Goal: Task Accomplishment & Management: Manage account settings

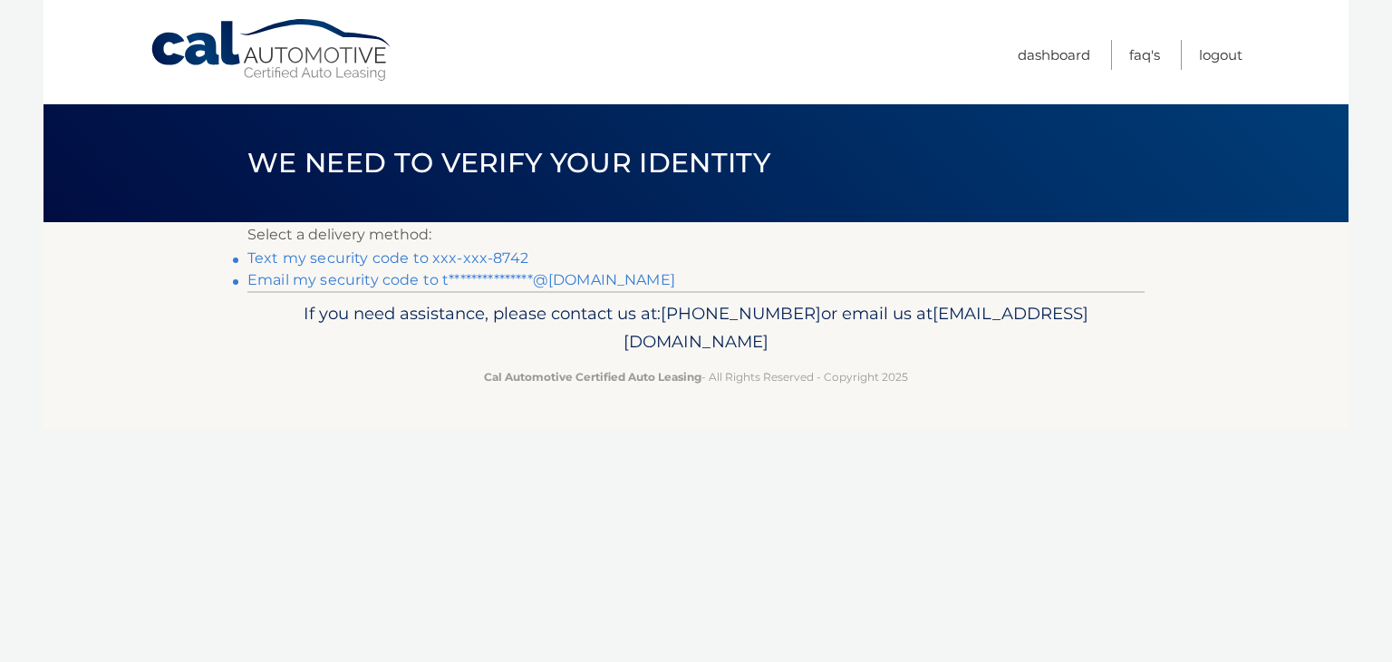
click at [394, 285] on link "**********" at bounding box center [461, 279] width 428 height 17
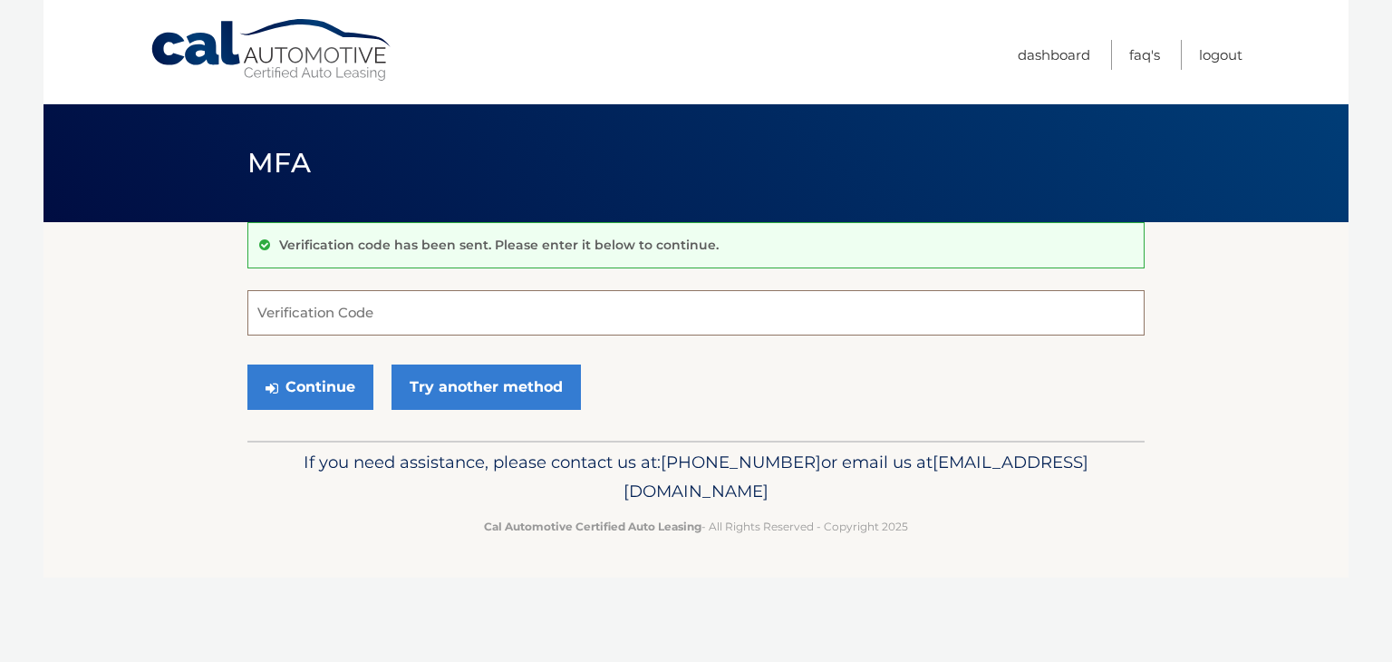
click at [431, 320] on input "Verification Code" at bounding box center [695, 312] width 897 height 45
paste input "065860"
click at [290, 400] on button "Continue" at bounding box center [310, 386] width 126 height 45
type input "065860"
click at [298, 381] on button "Continue" at bounding box center [310, 386] width 126 height 45
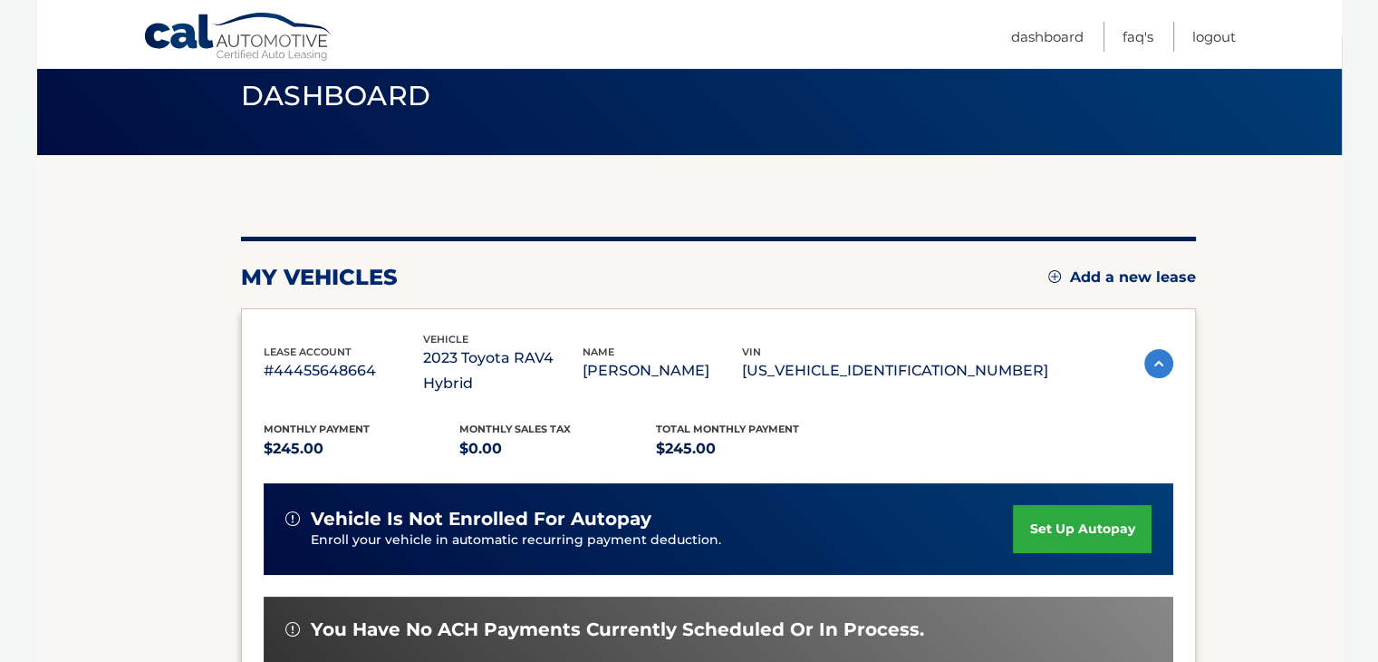
scroll to position [103, 0]
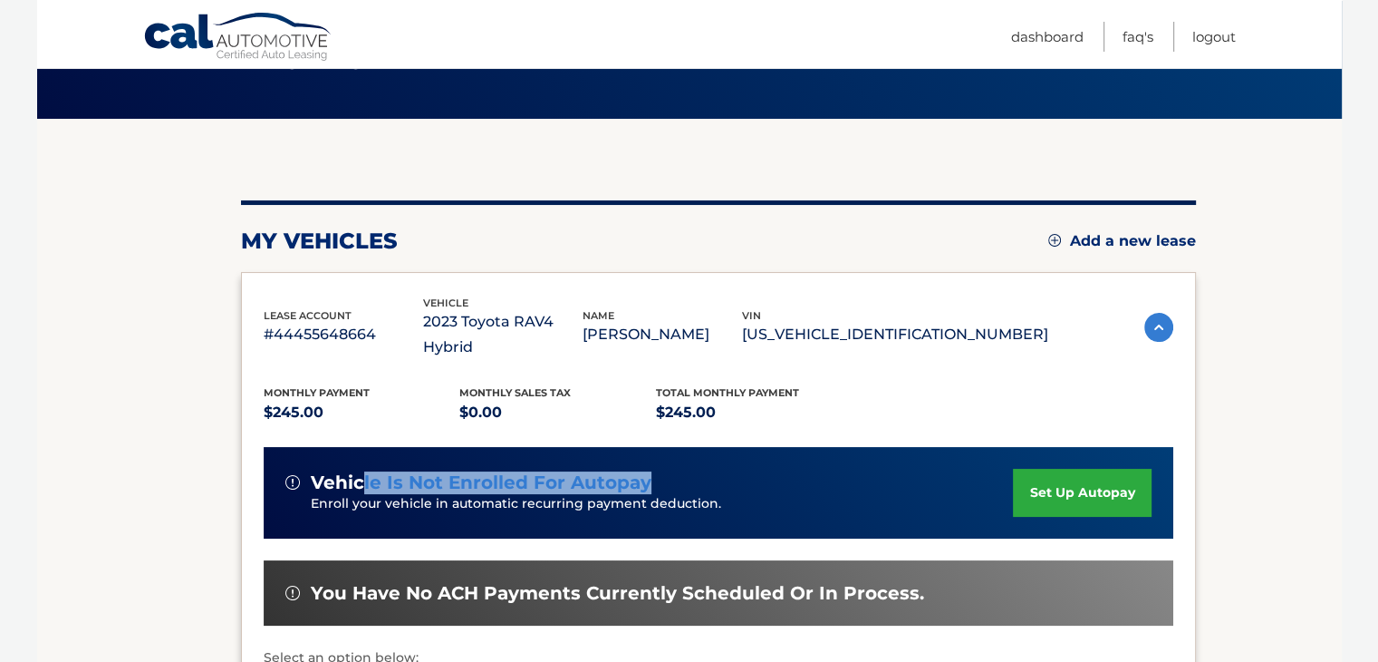
drag, startPoint x: 671, startPoint y: 459, endPoint x: 364, endPoint y: 450, distance: 306.5
click at [364, 471] on div "vehicle is not enrolled for autopay" at bounding box center [649, 482] width 729 height 23
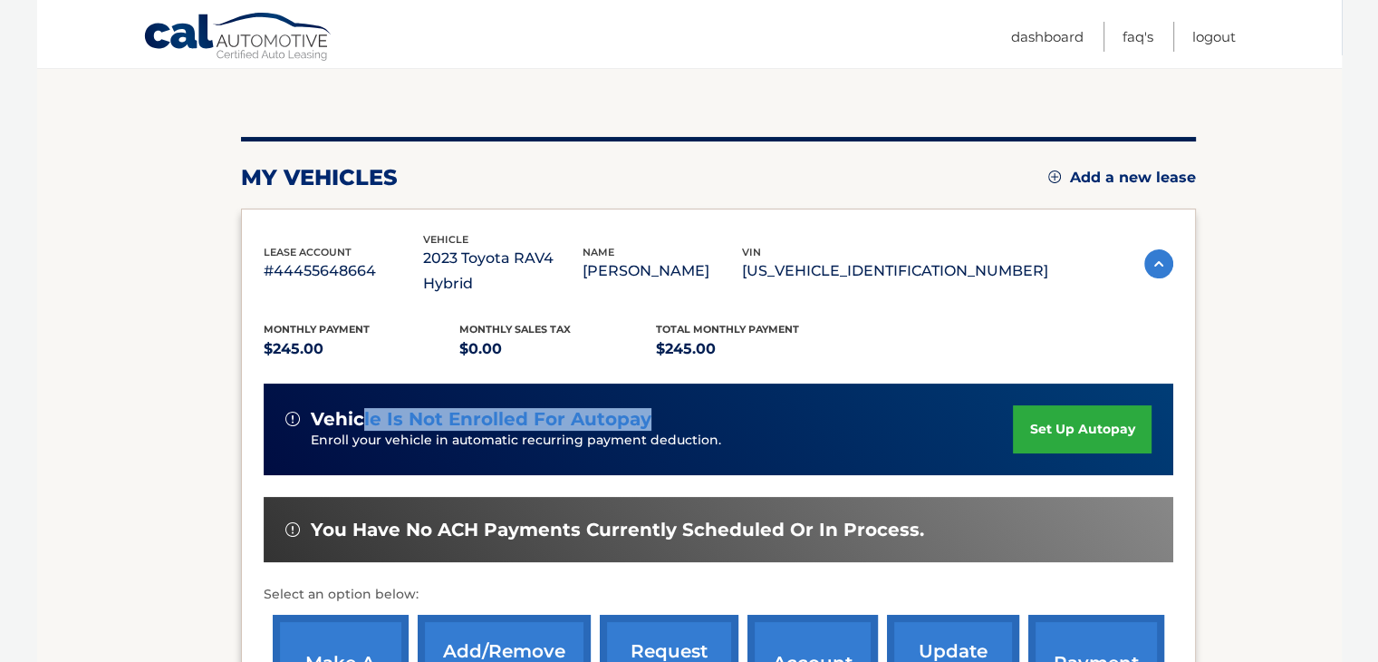
scroll to position [0, 0]
